Goal: Transaction & Acquisition: Purchase product/service

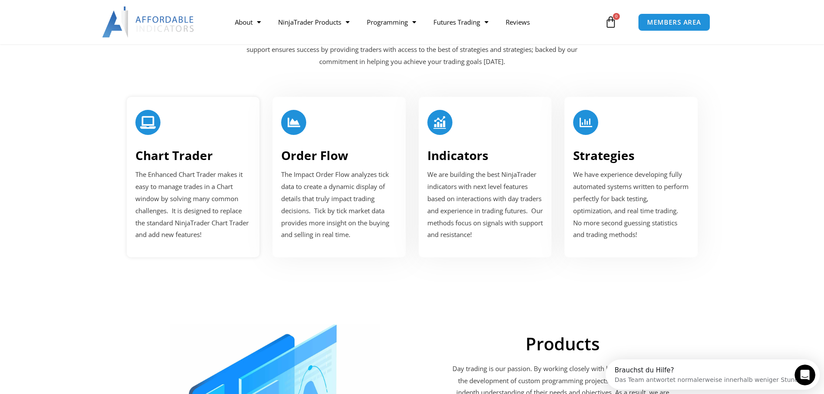
click at [173, 154] on link "Chart Trader" at bounding box center [173, 155] width 77 height 16
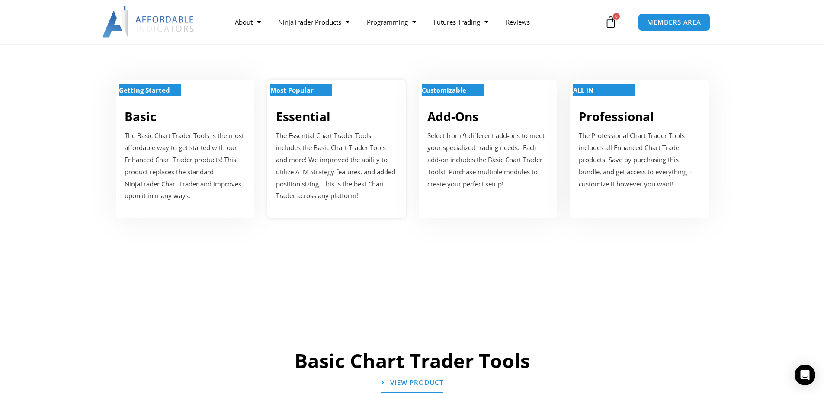
scroll to position [606, 0]
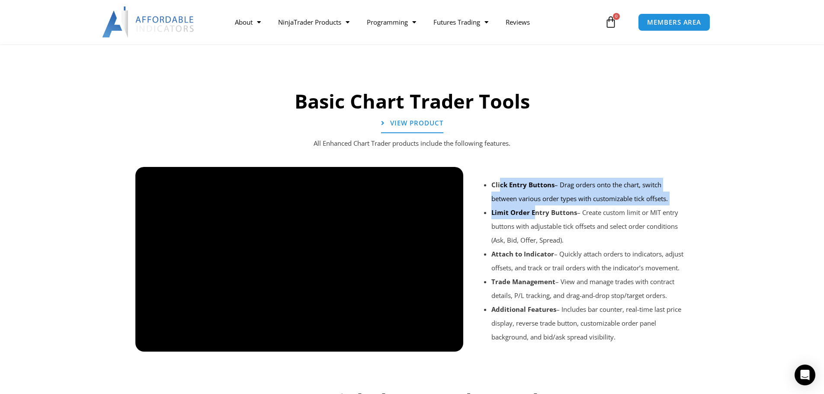
drag, startPoint x: 500, startPoint y: 174, endPoint x: 535, endPoint y: 211, distance: 51.1
click at [535, 211] on div "Click Entry Buttons – Drag orders onto the chart, switch between various order …" at bounding box center [580, 260] width 216 height 187
click at [535, 211] on strong "Limit Order Entry Buttons" at bounding box center [535, 212] width 86 height 9
click at [386, 117] on link "View Product" at bounding box center [412, 124] width 68 height 22
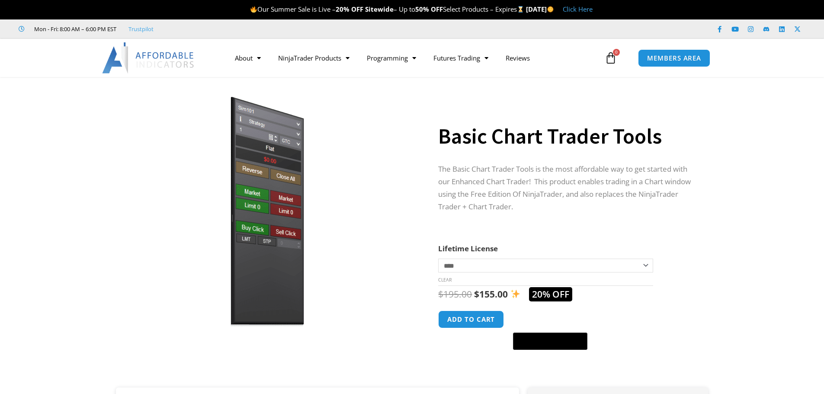
scroll to position [43, 0]
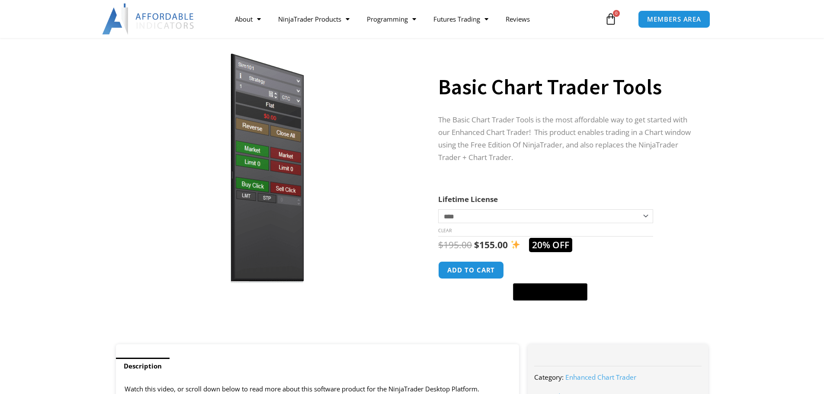
click at [478, 215] on select "**********" at bounding box center [545, 216] width 215 height 14
click at [438, 209] on select "**********" at bounding box center [545, 216] width 215 height 14
click at [459, 215] on select "**********" at bounding box center [545, 216] width 215 height 14
select select "*"
click at [438, 209] on select "**********" at bounding box center [545, 216] width 215 height 14
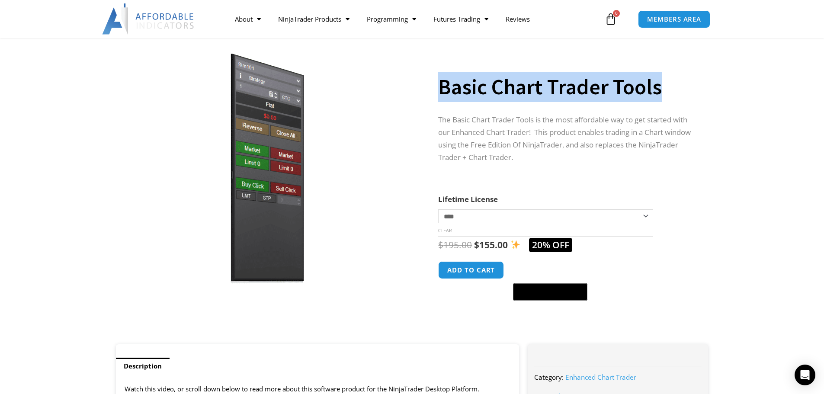
drag, startPoint x: 466, startPoint y: 93, endPoint x: 682, endPoint y: 74, distance: 217.2
click at [682, 74] on h1 "Basic Chart Trader Tools" at bounding box center [564, 87] width 253 height 30
copy h1 "Basic Chart Trader Tools"
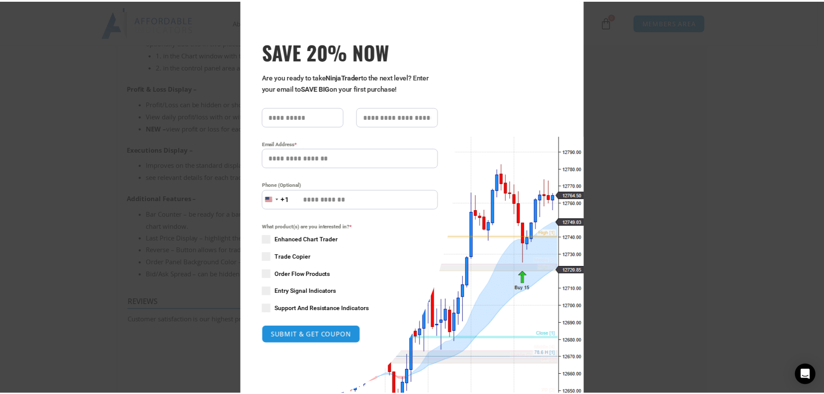
scroll to position [0, 0]
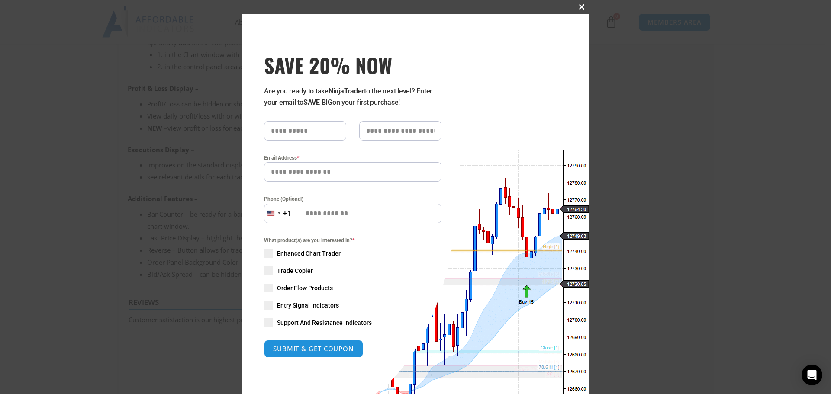
click at [581, 6] on span at bounding box center [582, 6] width 14 height 5
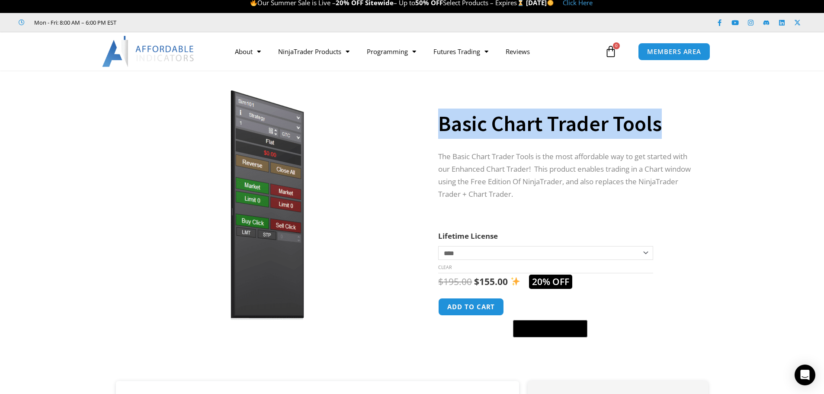
scroll to position [5, 0]
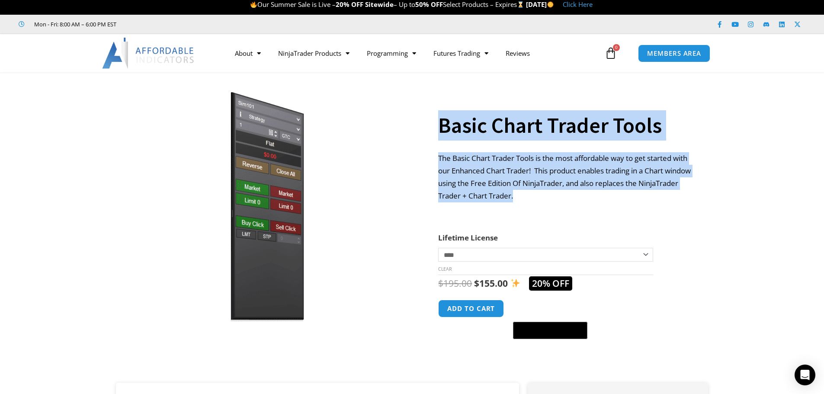
drag, startPoint x: 461, startPoint y: 167, endPoint x: 561, endPoint y: 193, distance: 103.2
click at [561, 193] on div "**********" at bounding box center [412, 232] width 601 height 302
click at [561, 193] on p "The Basic Chart Trader Tools is the most affordable way to get started with our…" at bounding box center [564, 177] width 253 height 50
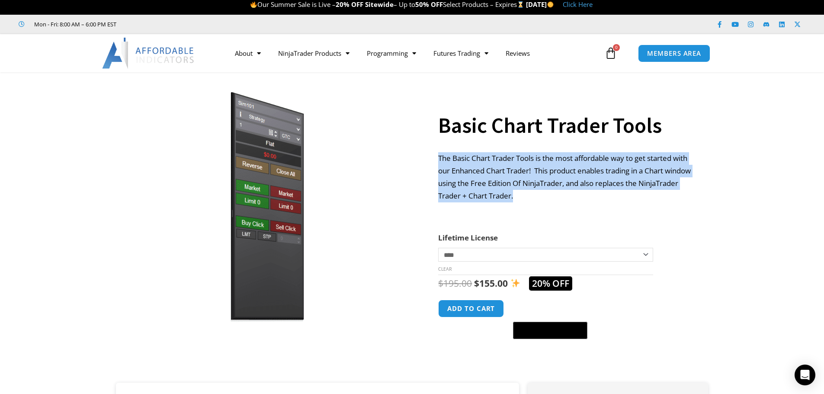
drag, startPoint x: 534, startPoint y: 199, endPoint x: 439, endPoint y: 151, distance: 106.2
click at [439, 152] on p "The Basic Chart Trader Tools is the most affordable way to get started with our…" at bounding box center [564, 177] width 253 height 50
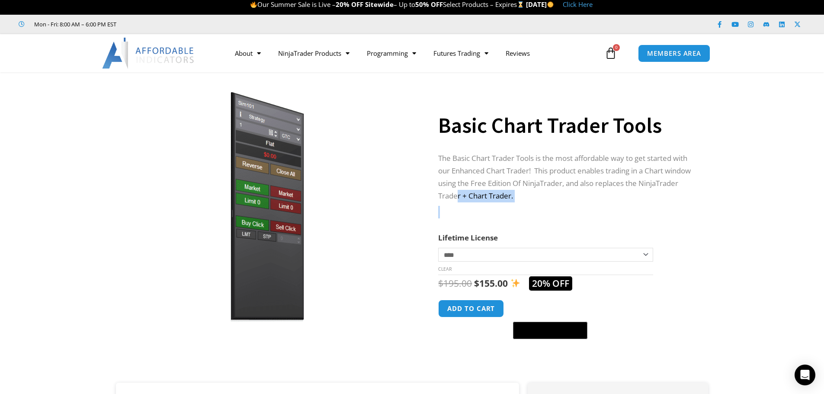
drag, startPoint x: 499, startPoint y: 198, endPoint x: 559, endPoint y: 202, distance: 60.3
click at [559, 202] on div "The Basic Chart Trader Tools is the most affordable way to get started with our…" at bounding box center [564, 185] width 253 height 66
click at [525, 234] on th "Lifetime License" at bounding box center [545, 237] width 215 height 13
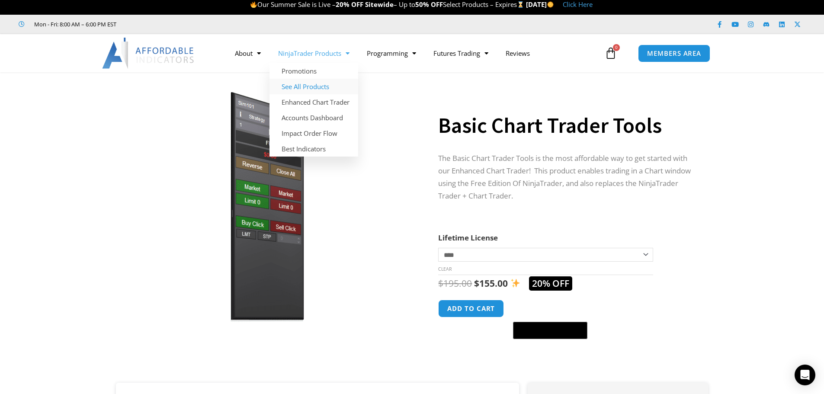
click at [308, 83] on link "See All Products" at bounding box center [314, 87] width 89 height 16
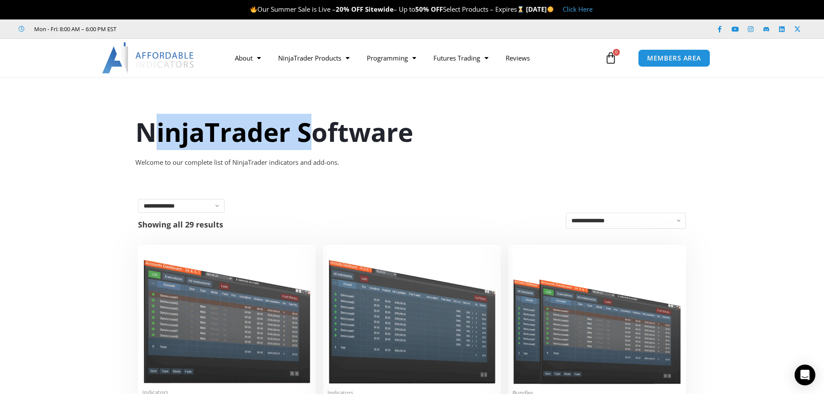
drag, startPoint x: 150, startPoint y: 132, endPoint x: 361, endPoint y: 118, distance: 211.2
click at [338, 123] on h1 "NinjaTrader Software" at bounding box center [412, 132] width 554 height 36
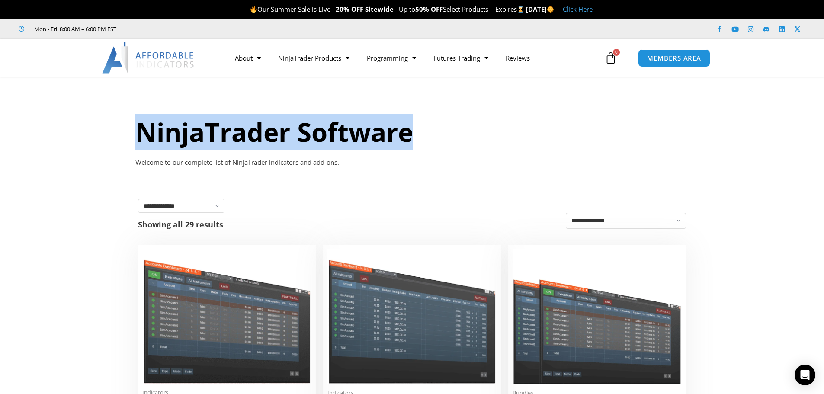
drag, startPoint x: 408, startPoint y: 123, endPoint x: 141, endPoint y: 146, distance: 268.4
click at [141, 146] on h1 "NinjaTrader Software" at bounding box center [412, 132] width 554 height 36
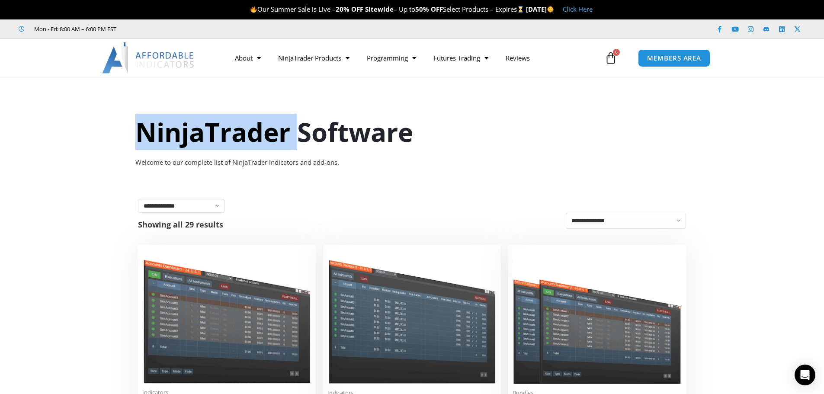
click at [141, 146] on h1 "NinjaTrader Software" at bounding box center [412, 132] width 554 height 36
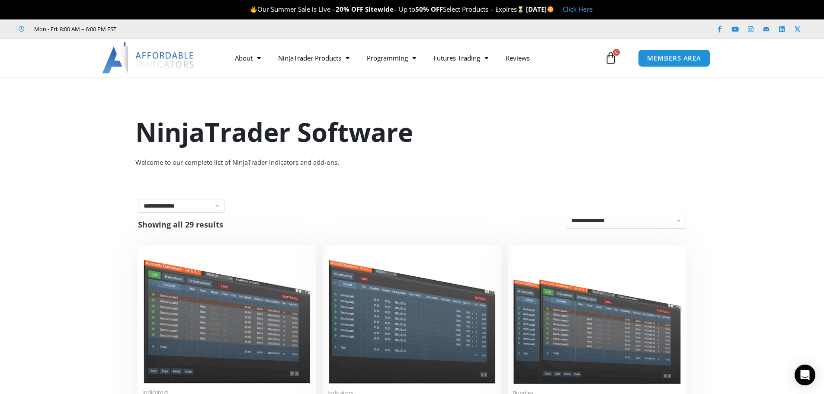
click at [141, 163] on div "Welcome to our complete list of NinjaTrader indicators and add-ons." at bounding box center [412, 163] width 554 height 12
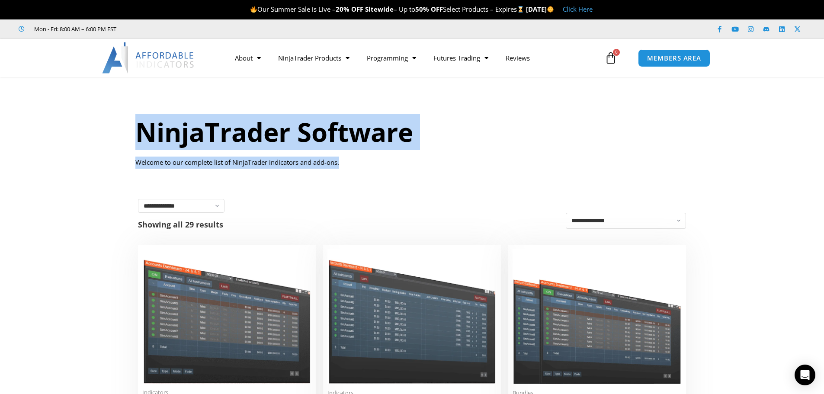
drag, startPoint x: 139, startPoint y: 135, endPoint x: 361, endPoint y: 167, distance: 224.3
click at [361, 167] on div "NinjaTrader Software Welcome to our complete list of NinjaTrader indicators and…" at bounding box center [412, 131] width 567 height 94
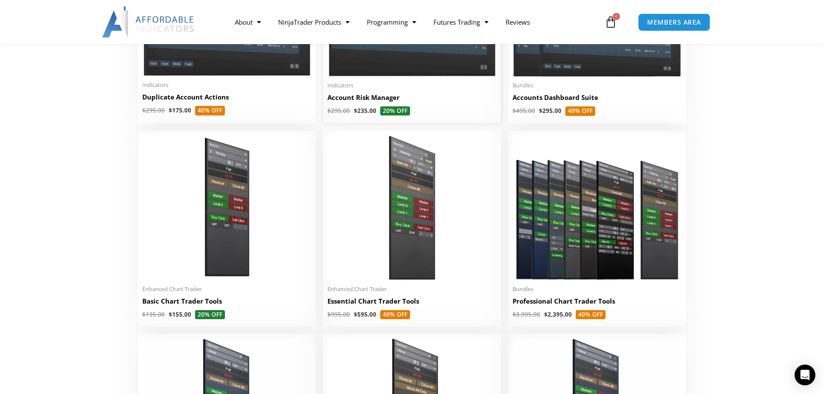
scroll to position [346, 0]
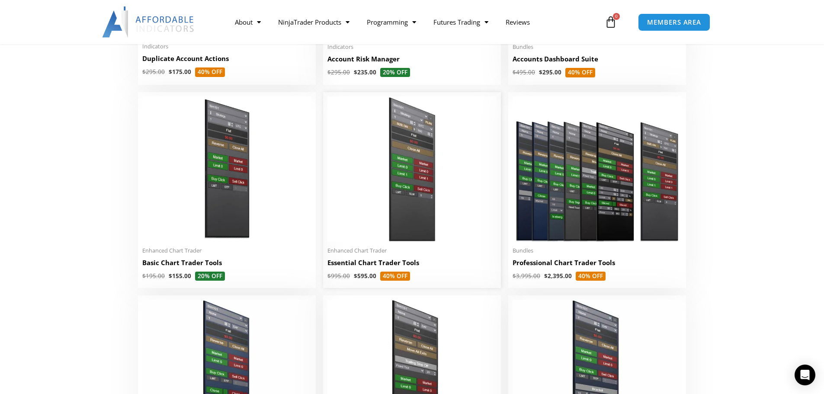
drag, startPoint x: 327, startPoint y: 254, endPoint x: 389, endPoint y: 253, distance: 61.9
click at [389, 253] on li "Sale! Enhanced Chart Trader Essential Chart Trader Tools $ 995.00 $ 595.00 40% …" at bounding box center [412, 190] width 178 height 196
copy span "Enhanced Chart Trader"
